Goal: Information Seeking & Learning: Learn about a topic

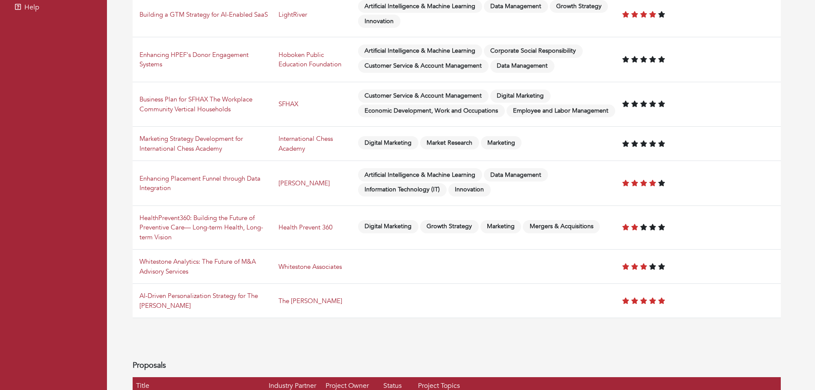
scroll to position [295, 0]
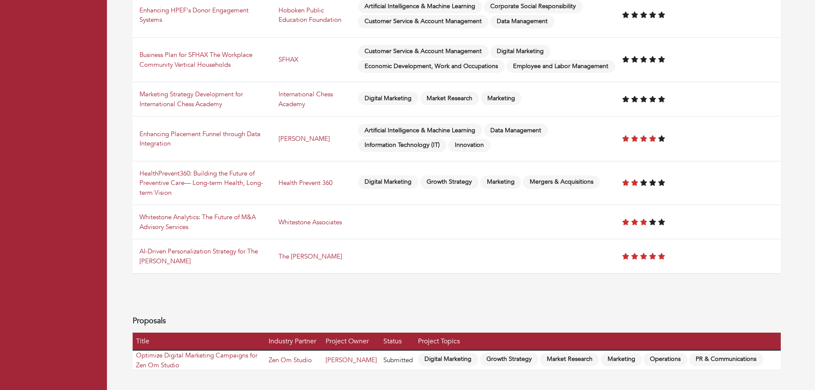
click at [212, 246] on td "AI-Driven Personalization Strategy for The [PERSON_NAME]" at bounding box center [204, 256] width 143 height 34
click at [214, 251] on link "AI-Driven Personalization Strategy for The [PERSON_NAME]" at bounding box center [199, 256] width 119 height 18
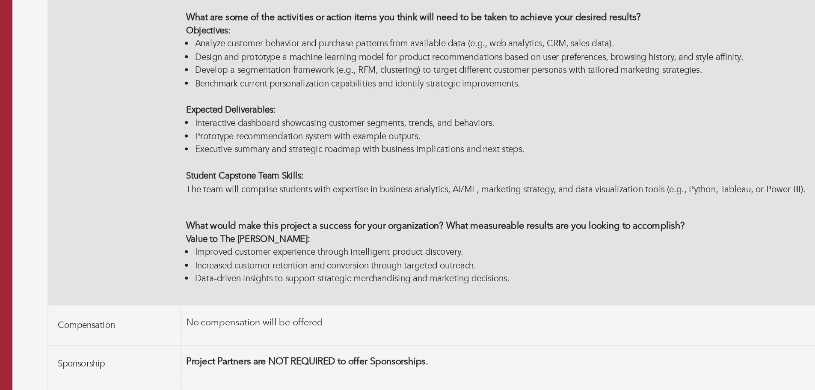
scroll to position [247, 0]
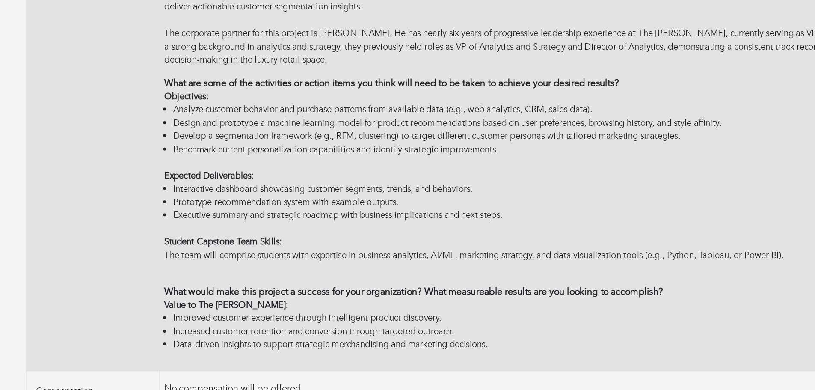
click at [449, 128] on div "Objectives:" at bounding box center [506, 127] width 544 height 10
click at [447, 138] on li "Analyze customer behavior and purchase patterns from available data (e.g., web …" at bounding box center [508, 137] width 537 height 10
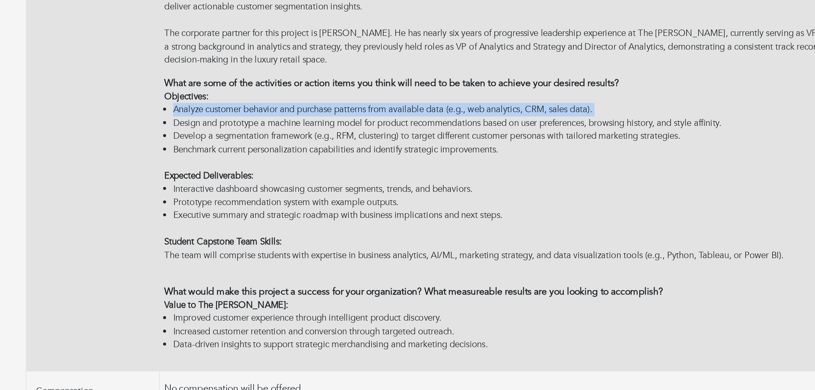
click at [447, 138] on li "Analyze customer behavior and purchase patterns from available data (e.g., web …" at bounding box center [508, 137] width 537 height 10
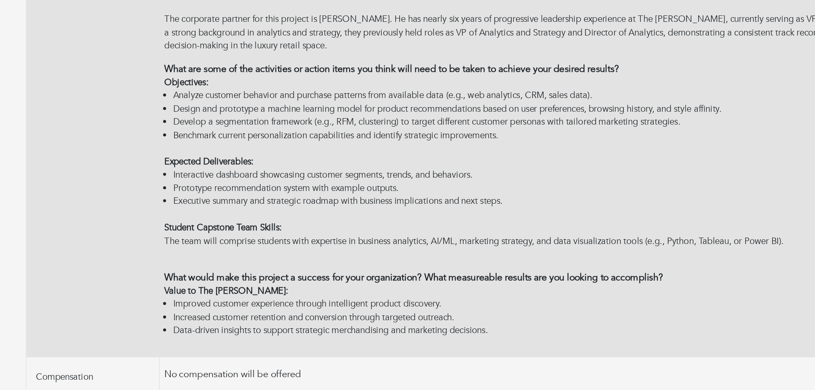
click at [358, 143] on li "Design and prototype a machine learning model for product recommendations based…" at bounding box center [508, 147] width 537 height 10
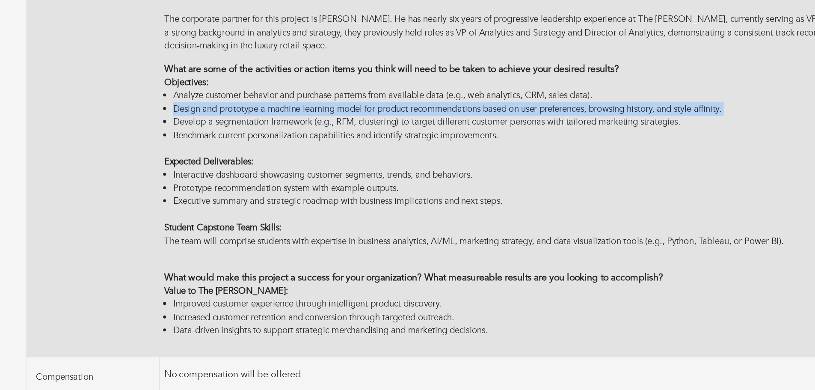
click at [358, 143] on li "Design and prototype a machine learning model for product recommendations based…" at bounding box center [508, 147] width 537 height 10
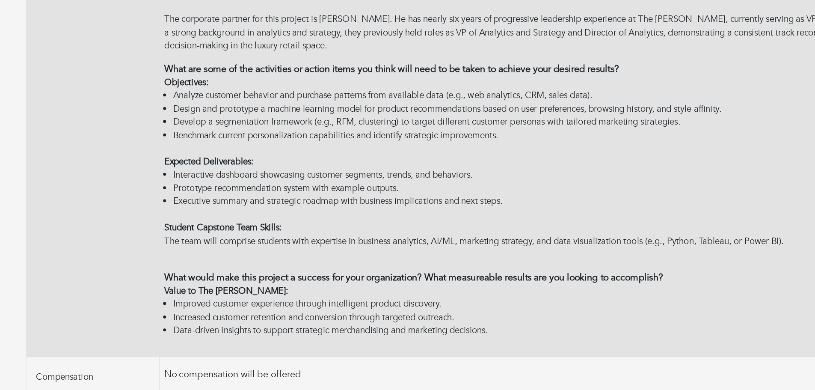
click at [423, 158] on li "Develop a segmentation framework (e.g., RFM, clustering) to target different cu…" at bounding box center [508, 156] width 537 height 10
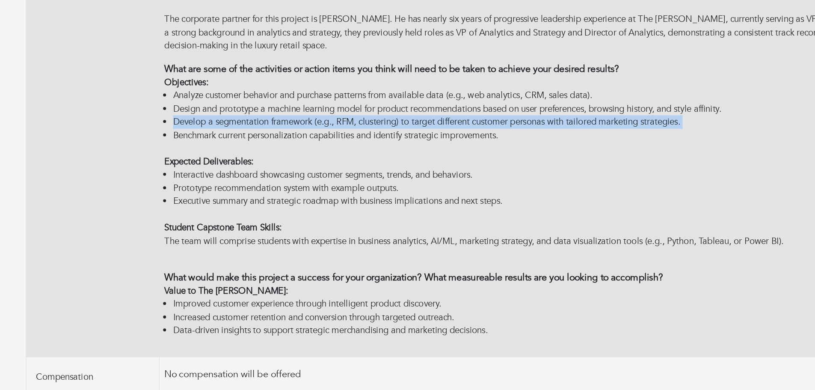
click at [423, 158] on li "Develop a segmentation framework (e.g., RFM, clustering) to target different cu…" at bounding box center [508, 156] width 537 height 10
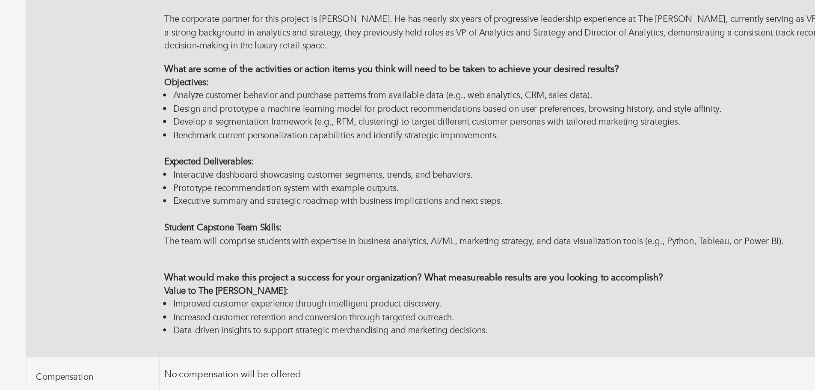
click at [436, 164] on li "Benchmark current personalization capabilities and identify strategic improveme…" at bounding box center [508, 166] width 537 height 10
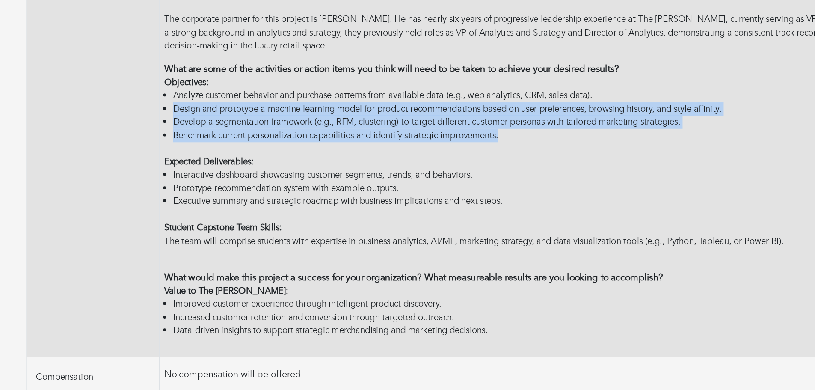
drag, startPoint x: 436, startPoint y: 164, endPoint x: 394, endPoint y: 143, distance: 47.1
click at [394, 143] on ul "Analyze customer behavior and purchase patterns from available data (e.g., web …" at bounding box center [506, 151] width 544 height 39
click at [492, 166] on li "Benchmark current personalization capabilities and identify strategic improveme…" at bounding box center [508, 166] width 537 height 10
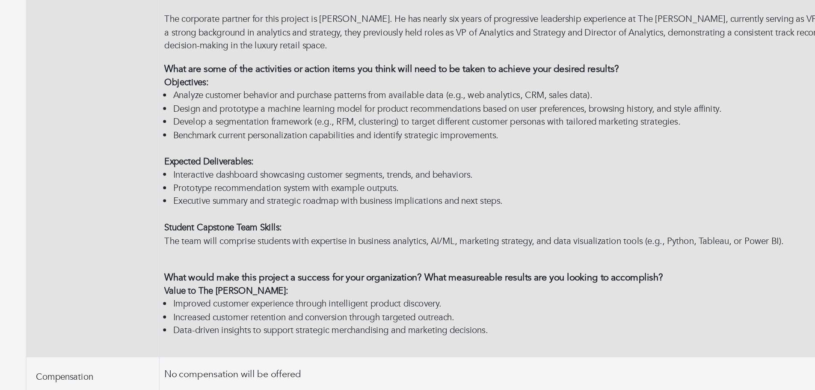
click at [492, 166] on li "Benchmark current personalization capabilities and identify strategic improveme…" at bounding box center [508, 166] width 537 height 10
click at [491, 166] on li "Benchmark current personalization capabilities and identify strategic improveme…" at bounding box center [508, 166] width 537 height 10
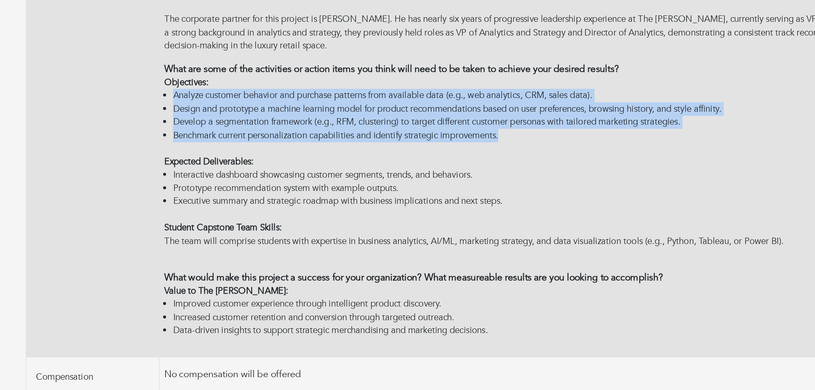
drag, startPoint x: 491, startPoint y: 166, endPoint x: 246, endPoint y: 137, distance: 246.5
click at [246, 137] on ul "Analyze customer behavior and purchase patterns from available data (e.g., web …" at bounding box center [506, 151] width 544 height 39
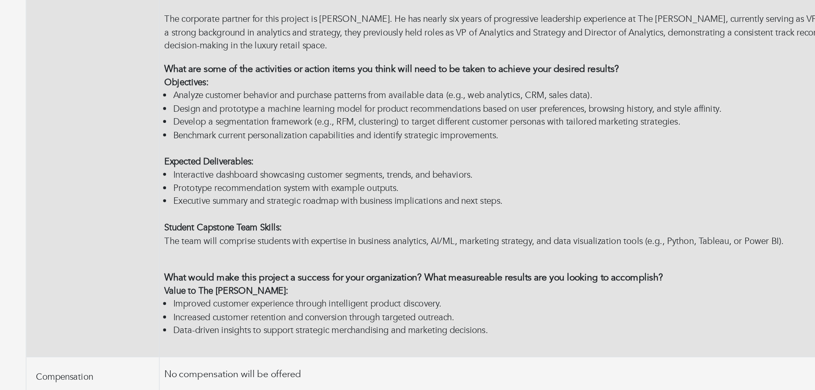
click at [287, 121] on p "What are some of the activities or action items you think will need to be taken…" at bounding box center [506, 117] width 544 height 10
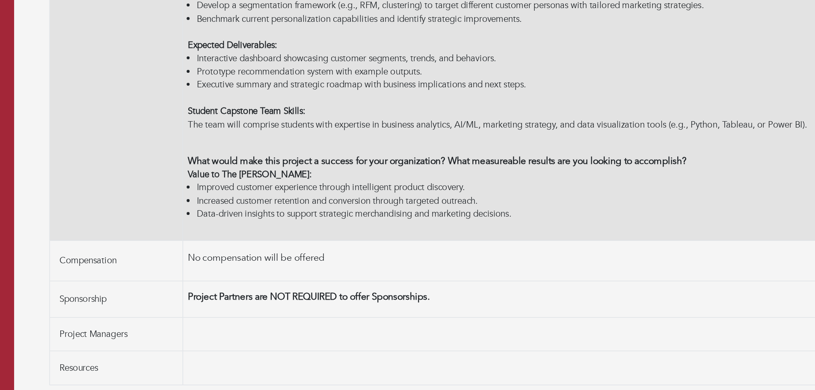
scroll to position [294, 0]
click at [327, 250] on li "Increased customer retention and conversion through targeted outreach." at bounding box center [508, 252] width 537 height 10
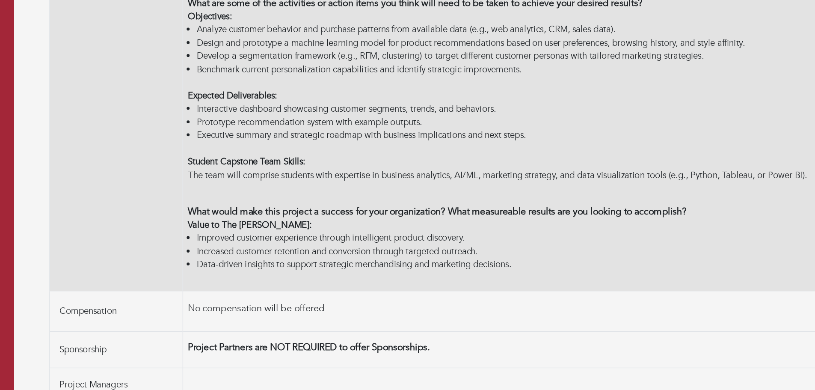
scroll to position [258, 0]
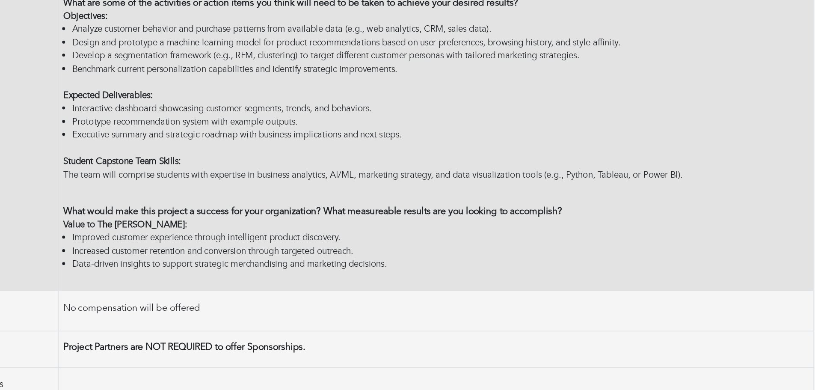
click at [439, 229] on div "Student Capstone Team Skills: The team will comprise students with expertise in…" at bounding box center [506, 222] width 544 height 29
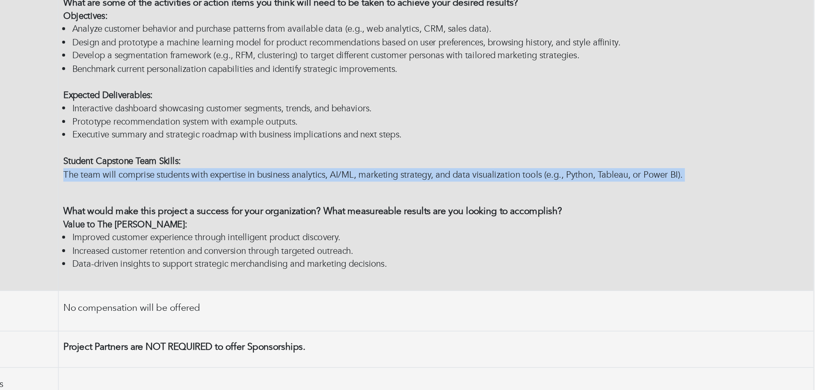
click at [439, 229] on div "Student Capstone Team Skills: The team will comprise students with expertise in…" at bounding box center [506, 222] width 544 height 29
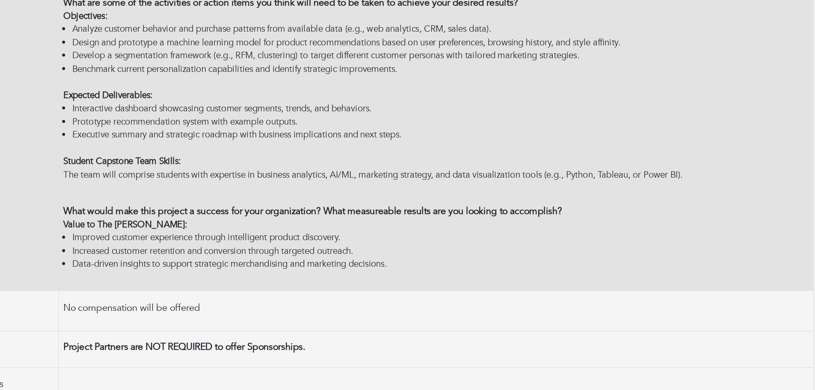
drag, startPoint x: 461, startPoint y: 263, endPoint x: 401, endPoint y: 228, distance: 69.1
click at [401, 228] on div "Student Capstone Team Skills: The team will comprise students with expertise in…" at bounding box center [506, 222] width 544 height 29
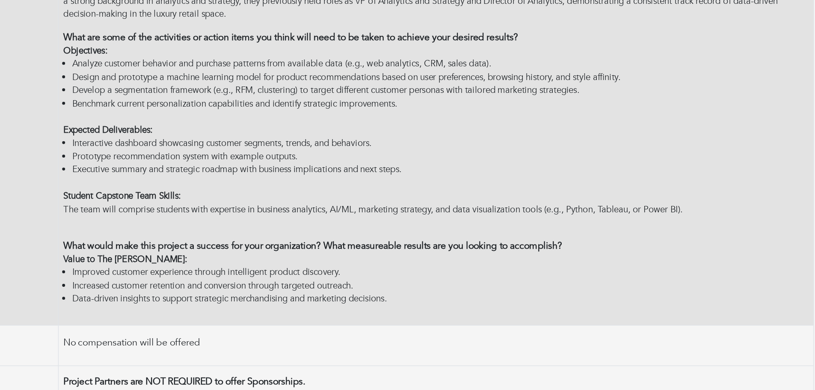
click at [336, 148] on li "Develop a segmentation framework (e.g., RFM, clustering) to target different cu…" at bounding box center [508, 146] width 537 height 10
click at [397, 146] on li "Develop a segmentation framework (e.g., RFM, clustering) to target different cu…" at bounding box center [508, 146] width 537 height 10
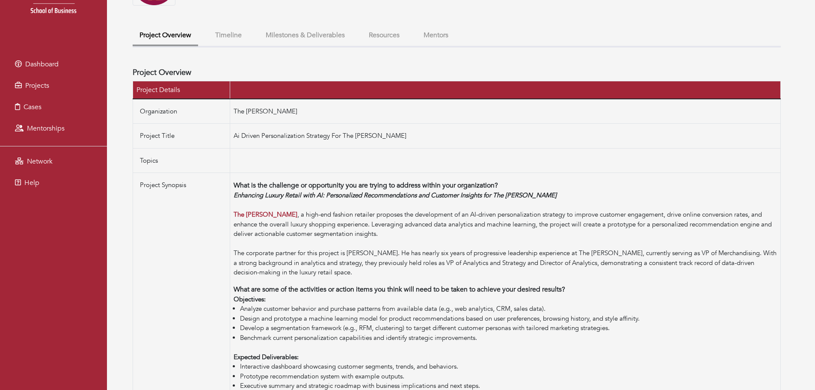
scroll to position [73, 0]
